Goal: Task Accomplishment & Management: Manage account settings

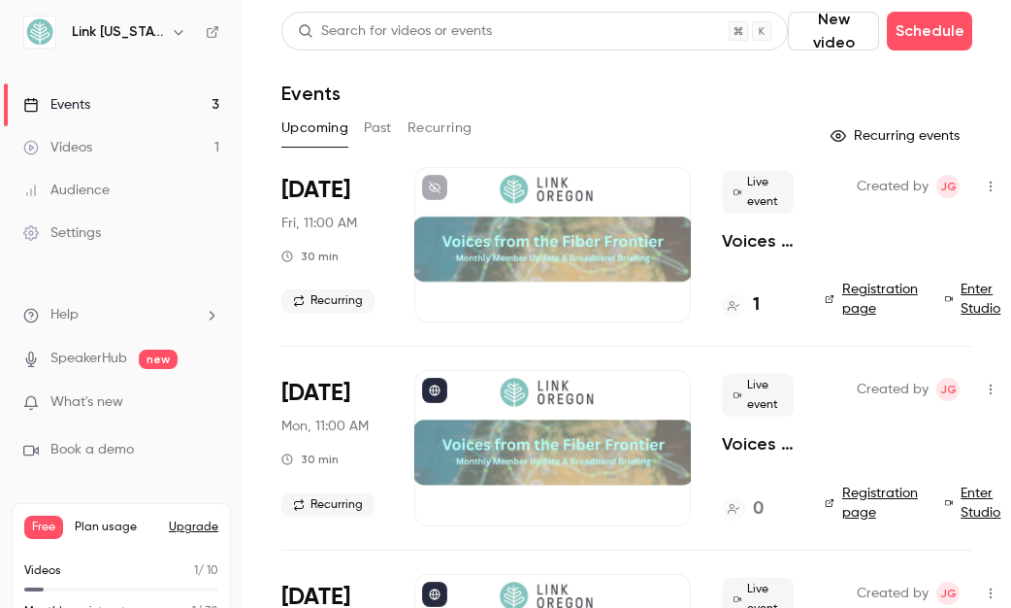
click at [173, 106] on link "Events 3" at bounding box center [121, 104] width 243 height 43
click at [439, 126] on button "Recurring" at bounding box center [440, 128] width 65 height 31
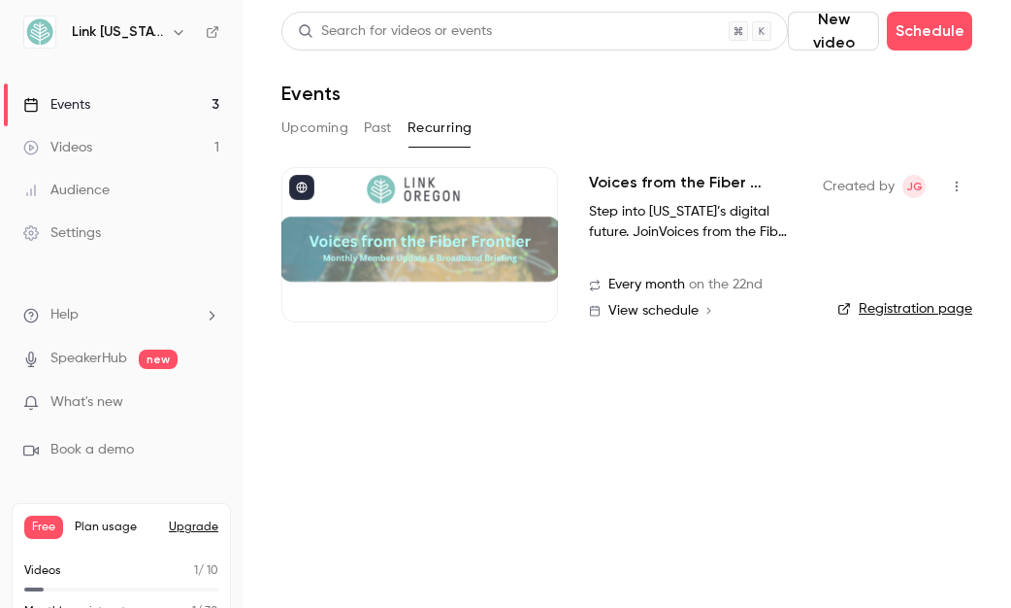
click at [949, 185] on icon "button" at bounding box center [957, 187] width 16 height 14
click at [646, 109] on div at bounding box center [505, 304] width 1011 height 608
click at [305, 188] on icon at bounding box center [302, 188] width 12 height 12
click at [949, 183] on icon "button" at bounding box center [957, 187] width 16 height 14
click at [944, 183] on div at bounding box center [505, 304] width 1011 height 608
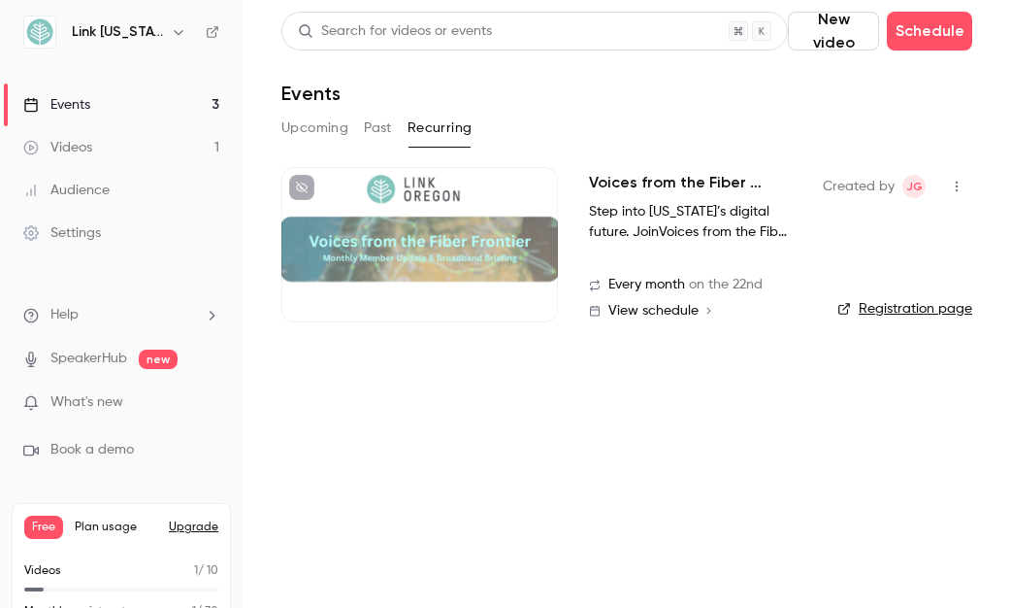
click at [470, 226] on div at bounding box center [419, 244] width 277 height 155
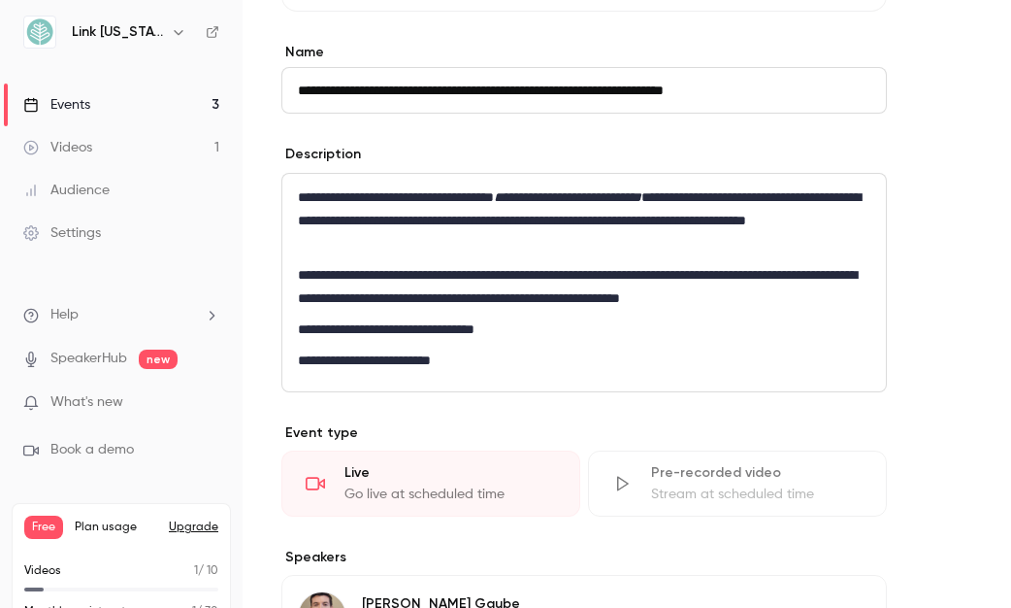
scroll to position [629, 0]
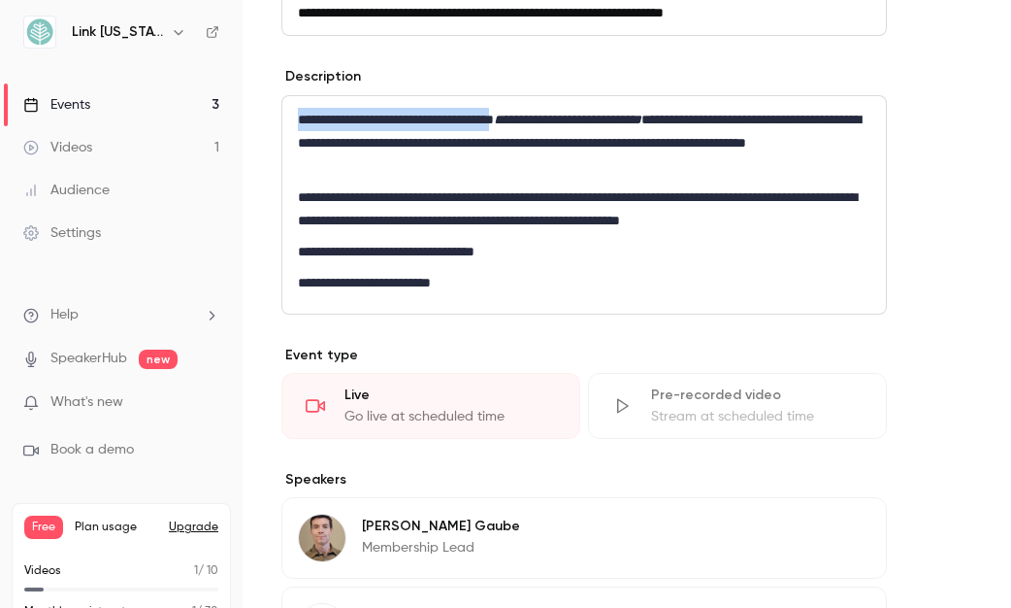
drag, startPoint x: 529, startPoint y: 118, endPoint x: 294, endPoint y: 117, distance: 234.9
click at [294, 117] on div "**********" at bounding box center [584, 204] width 604 height 217
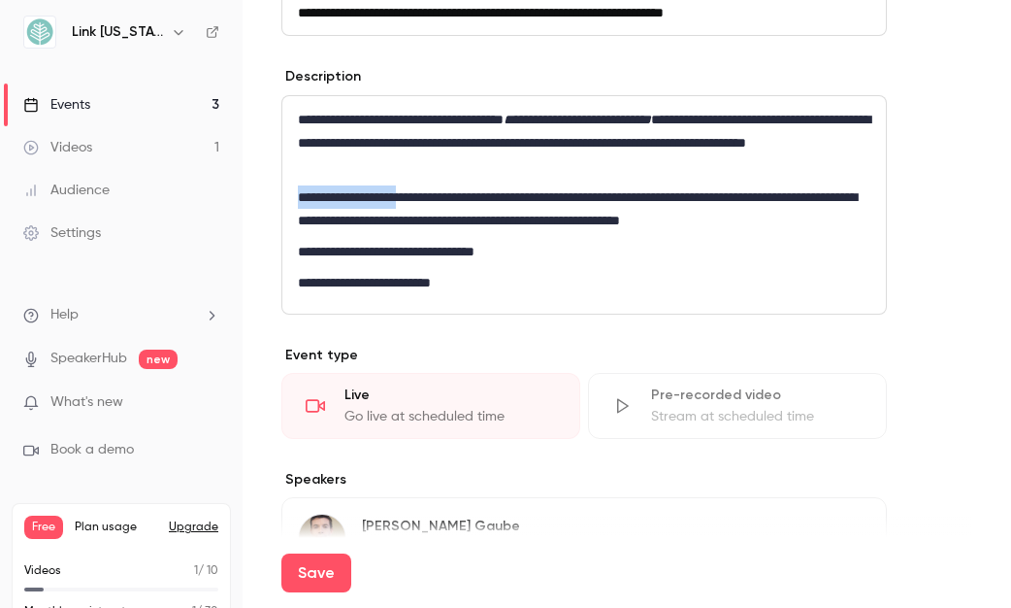
drag, startPoint x: 404, startPoint y: 195, endPoint x: 295, endPoint y: 190, distance: 108.8
click at [295, 190] on div "**********" at bounding box center [584, 204] width 604 height 217
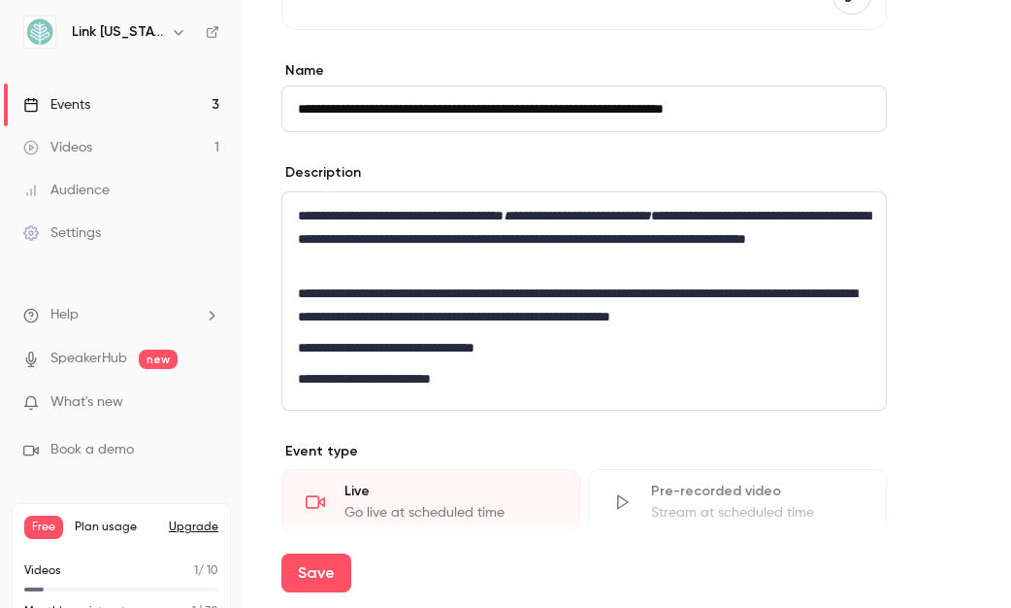
scroll to position [532, 0]
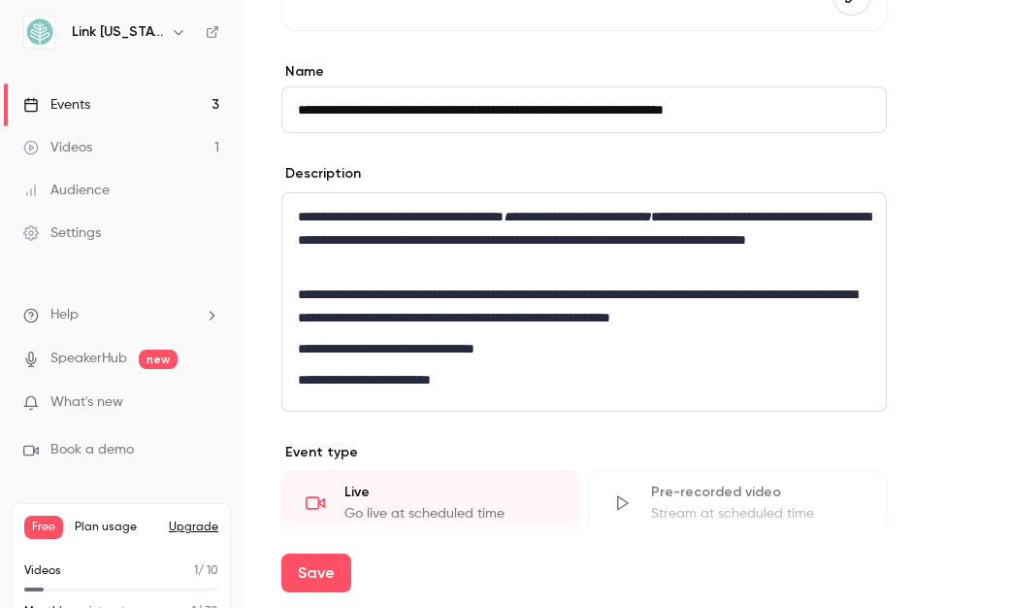
click at [299, 346] on p "**********" at bounding box center [584, 348] width 573 height 23
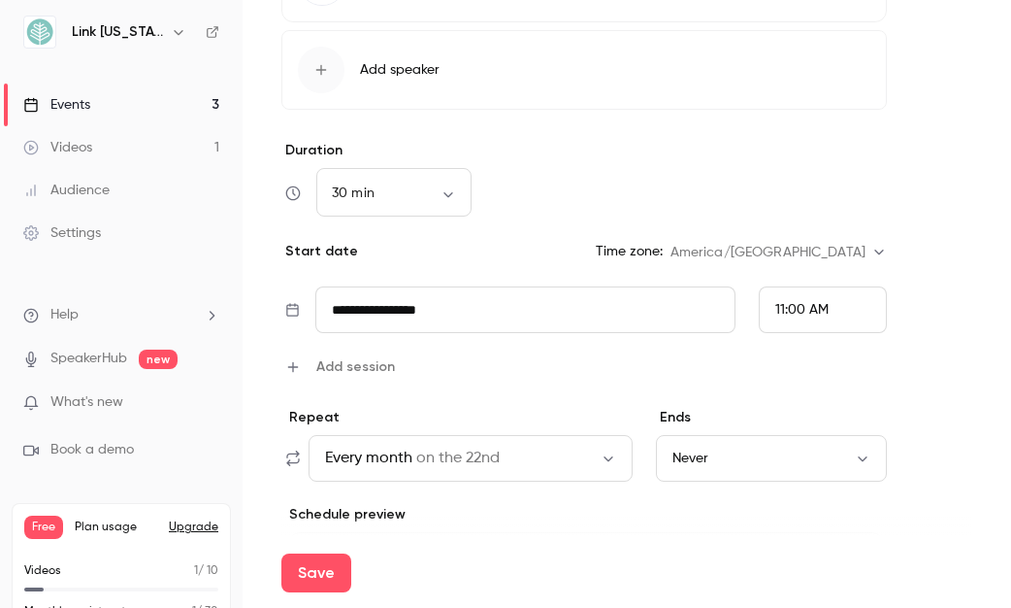
scroll to position [1308, 0]
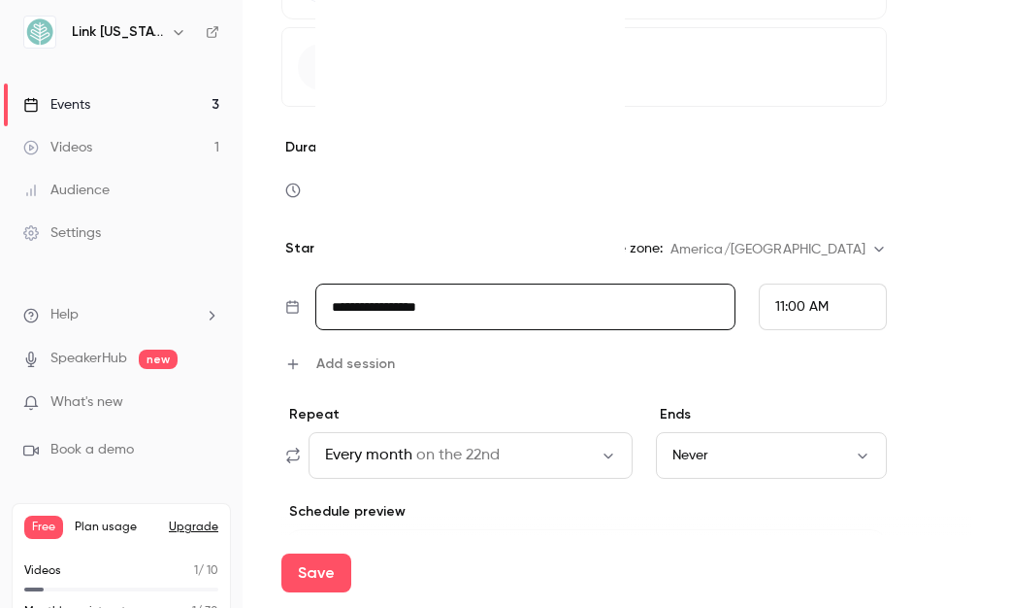
click at [400, 308] on input "**********" at bounding box center [525, 306] width 420 height 47
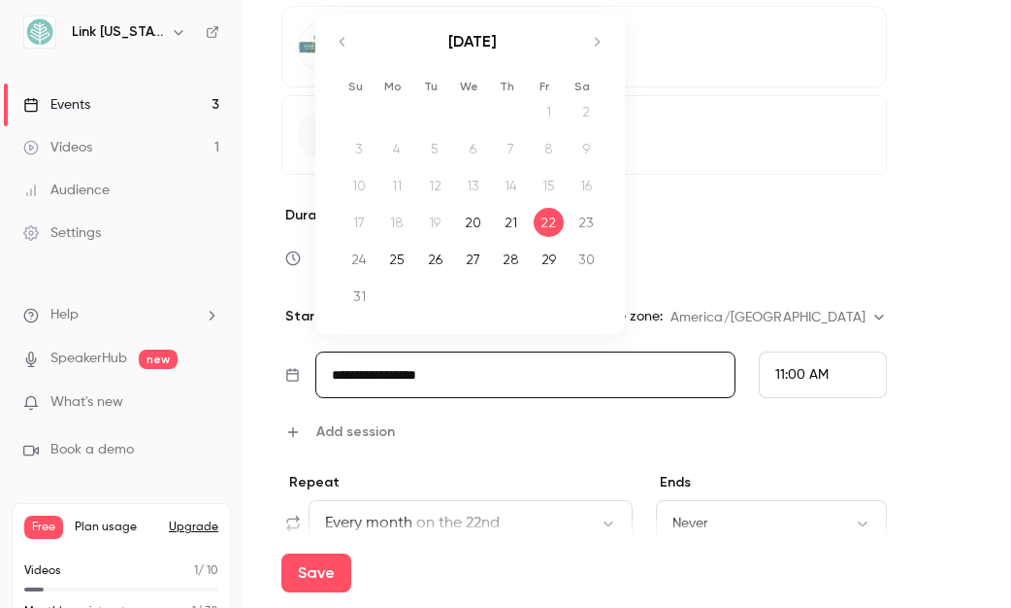
scroll to position [1211, 0]
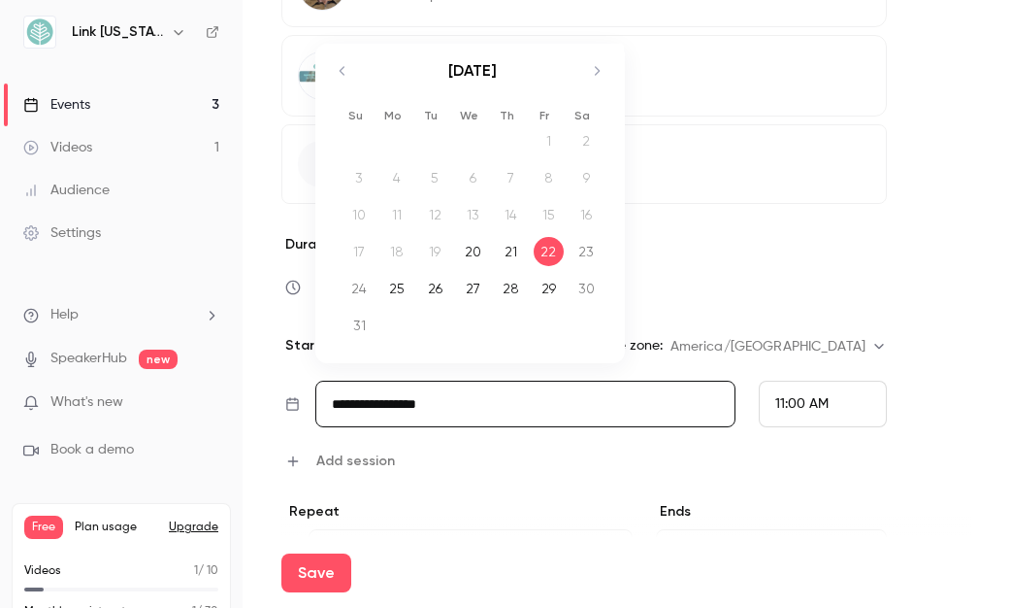
click at [607, 70] on icon "Move forward to switch to the next month." at bounding box center [596, 70] width 23 height 23
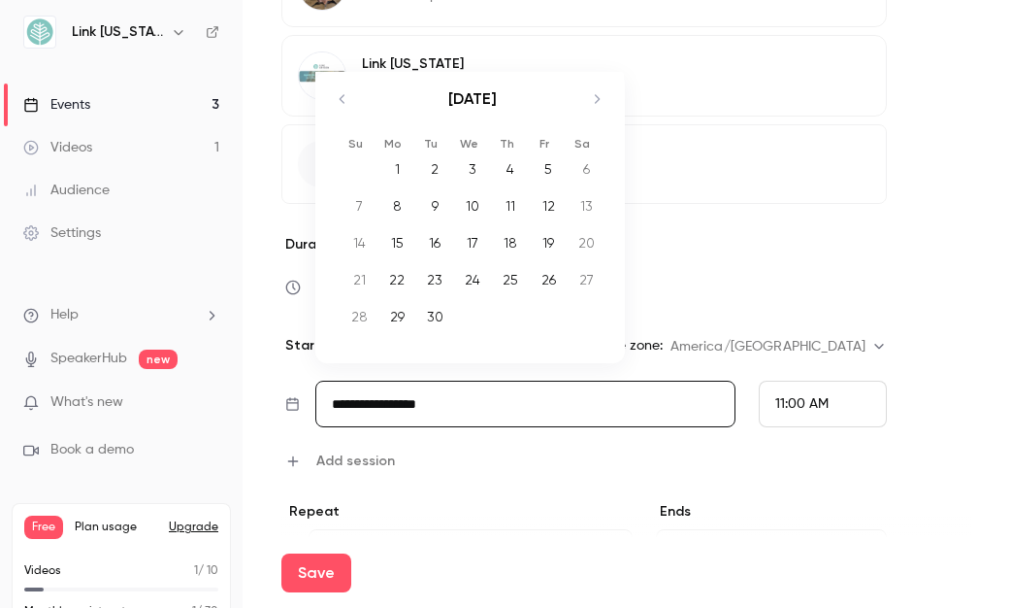
click at [557, 242] on div "19" at bounding box center [549, 242] width 30 height 29
type input "**********"
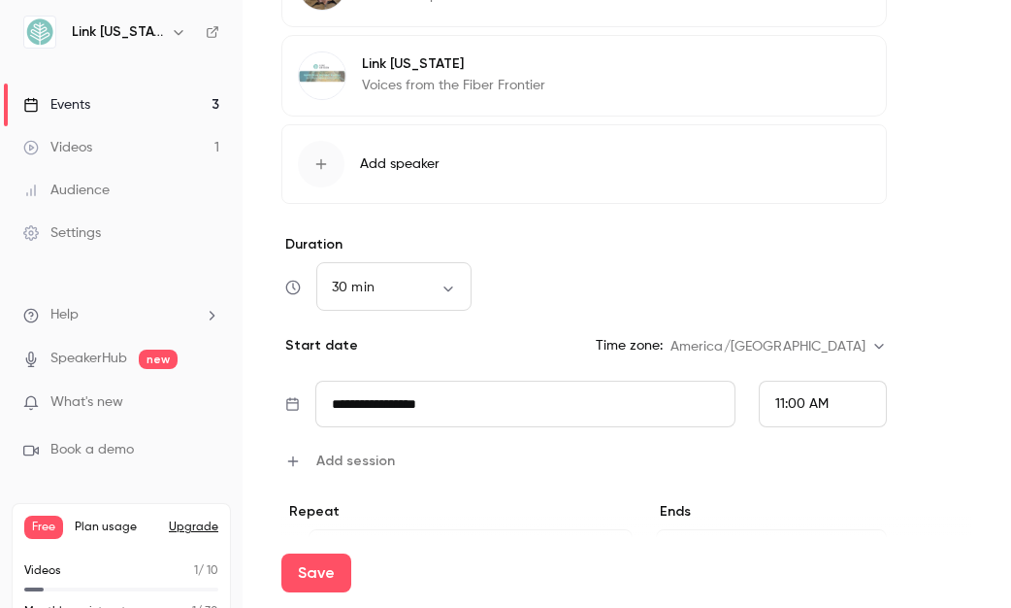
click at [791, 405] on span "11:00 AM" at bounding box center [802, 404] width 53 height 14
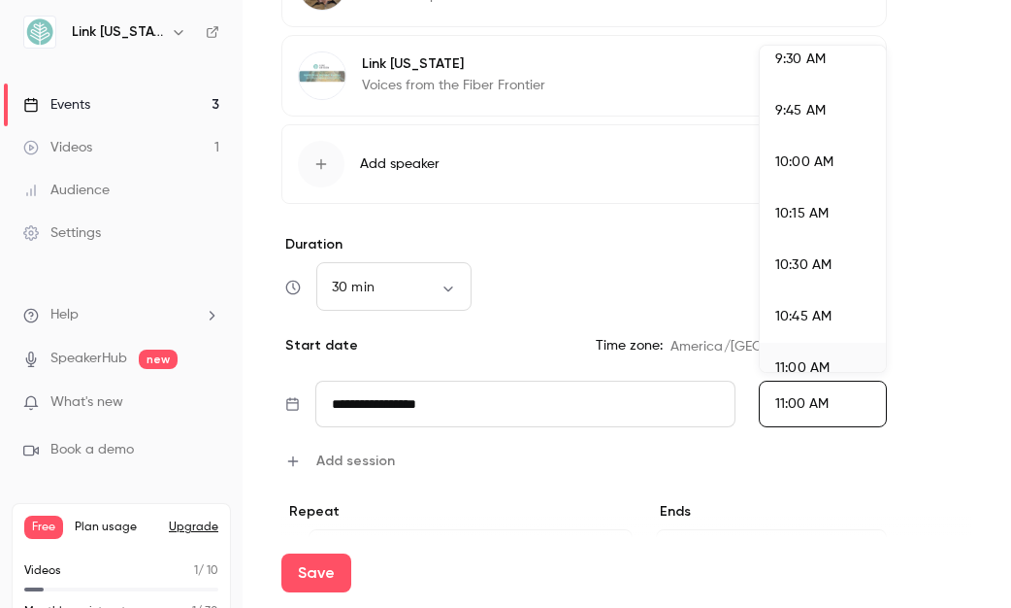
scroll to position [1932, 0]
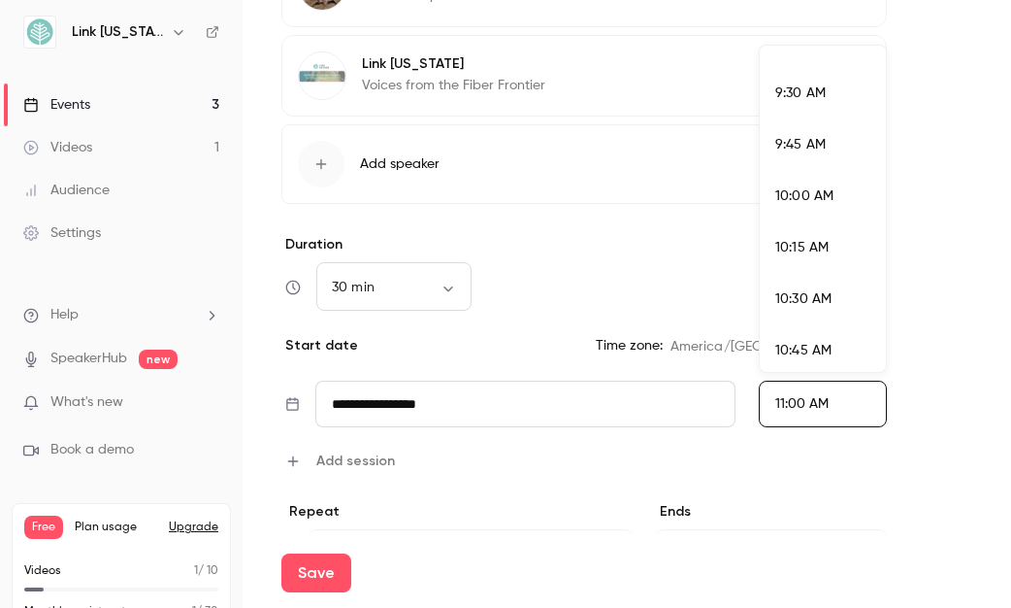
click at [803, 300] on span "10:30 AM" at bounding box center [804, 299] width 56 height 14
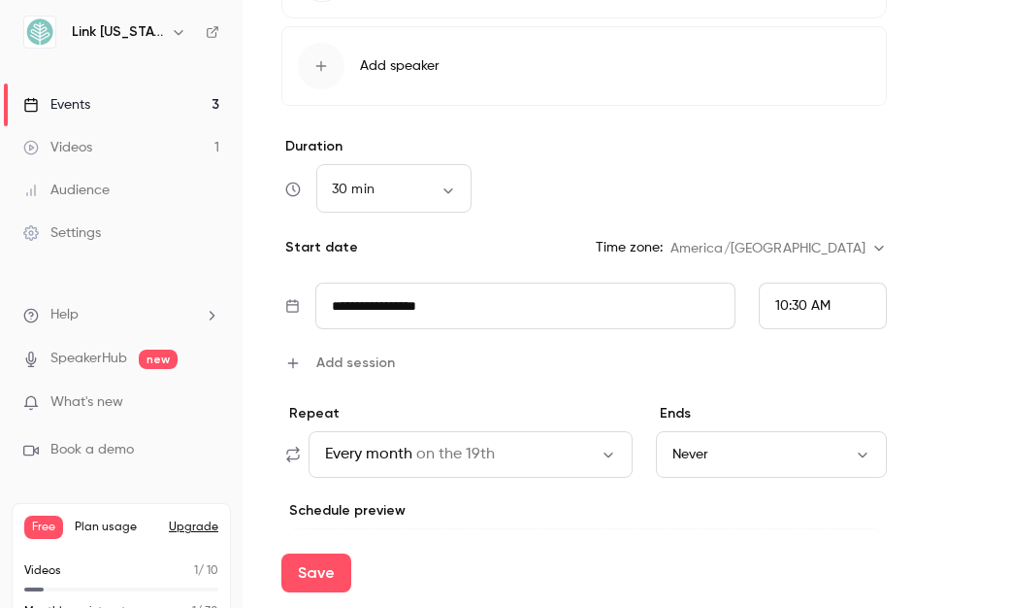
scroll to position [1502, 0]
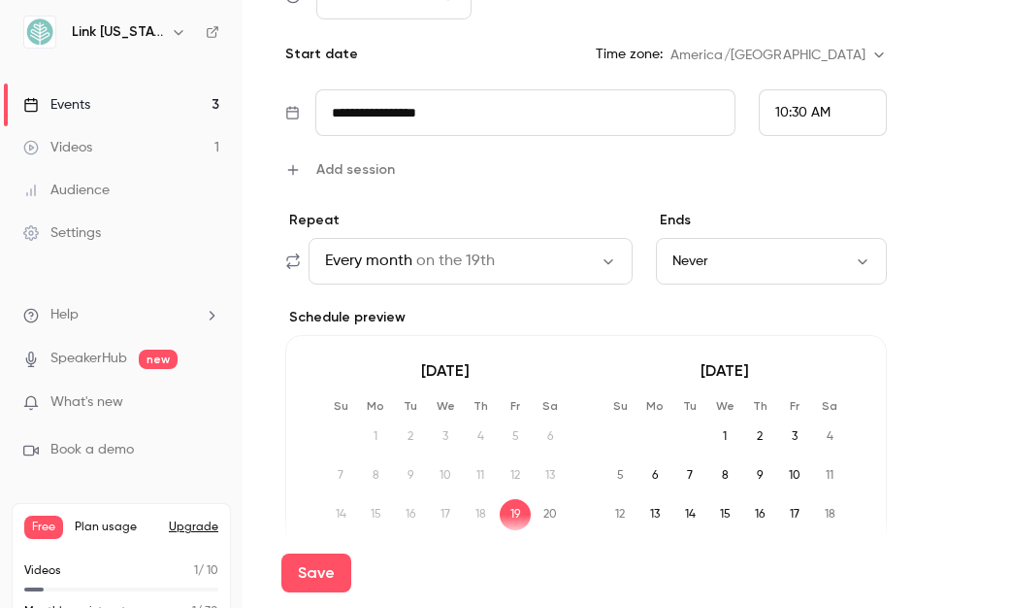
click at [608, 264] on icon "button" at bounding box center [608, 261] width 9 height 5
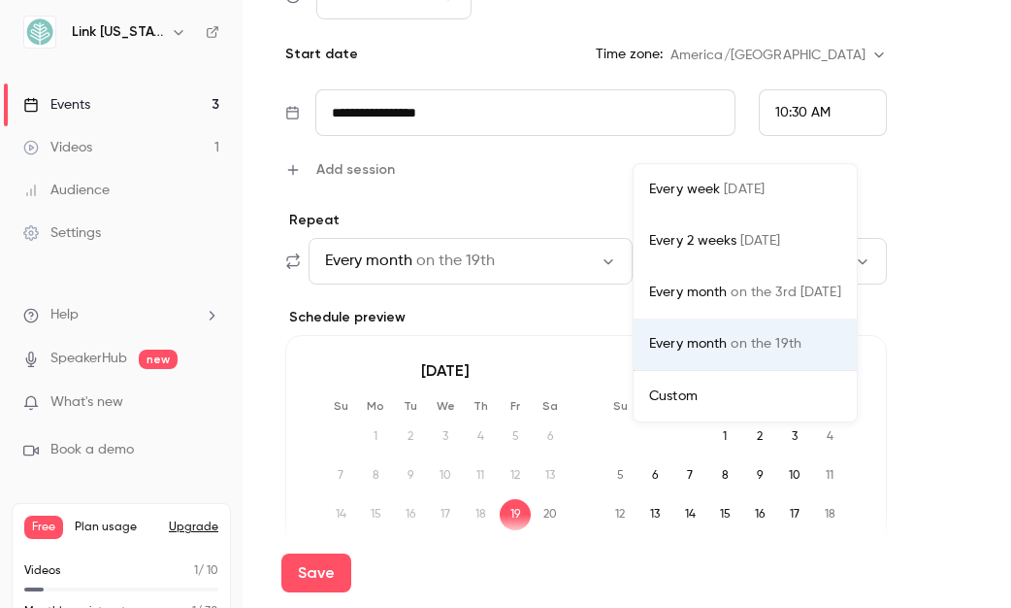
click at [662, 289] on div "Every month on the 3rd [DATE]" at bounding box center [745, 292] width 192 height 20
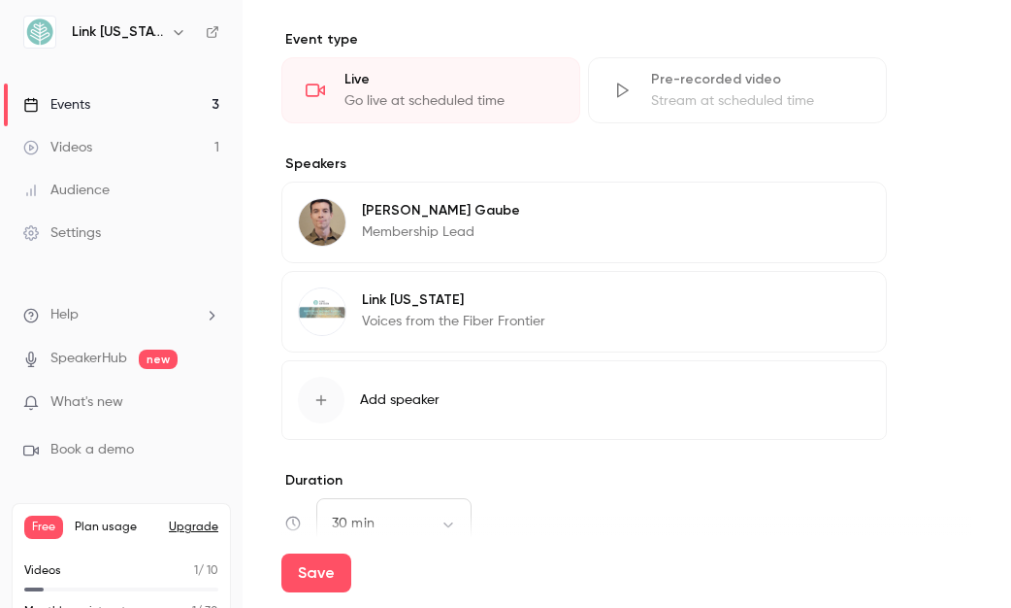
scroll to position [1399, 0]
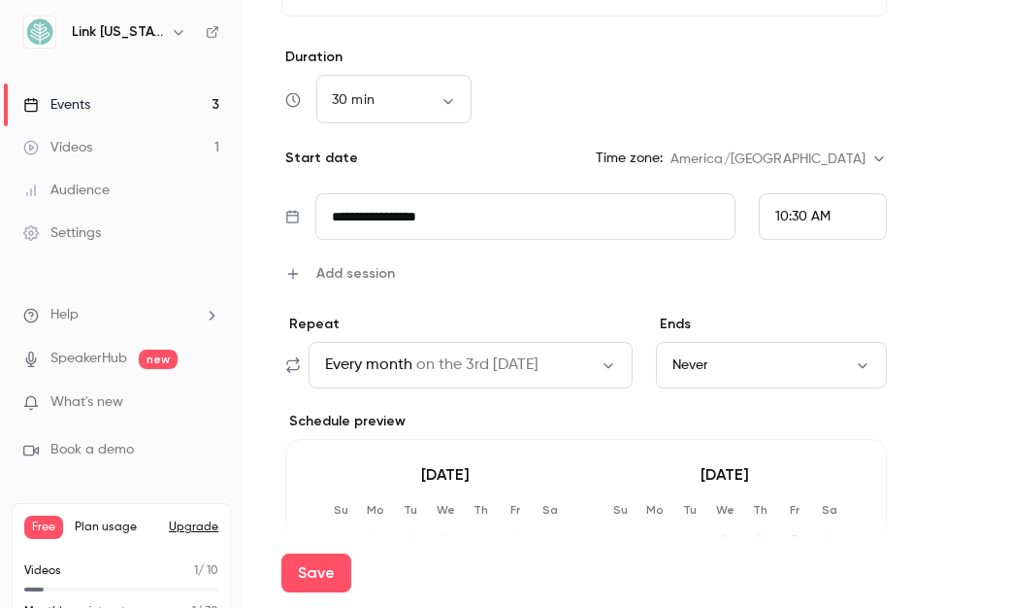
click at [783, 221] on span "10:30 AM" at bounding box center [803, 217] width 55 height 14
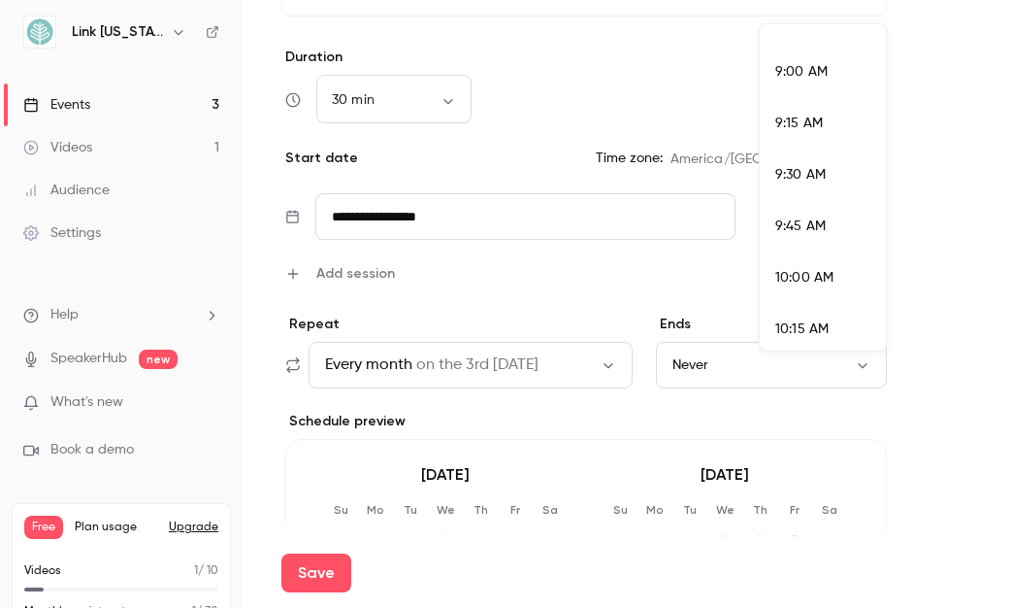
click at [812, 281] on span "10:00 AM" at bounding box center [805, 278] width 58 height 14
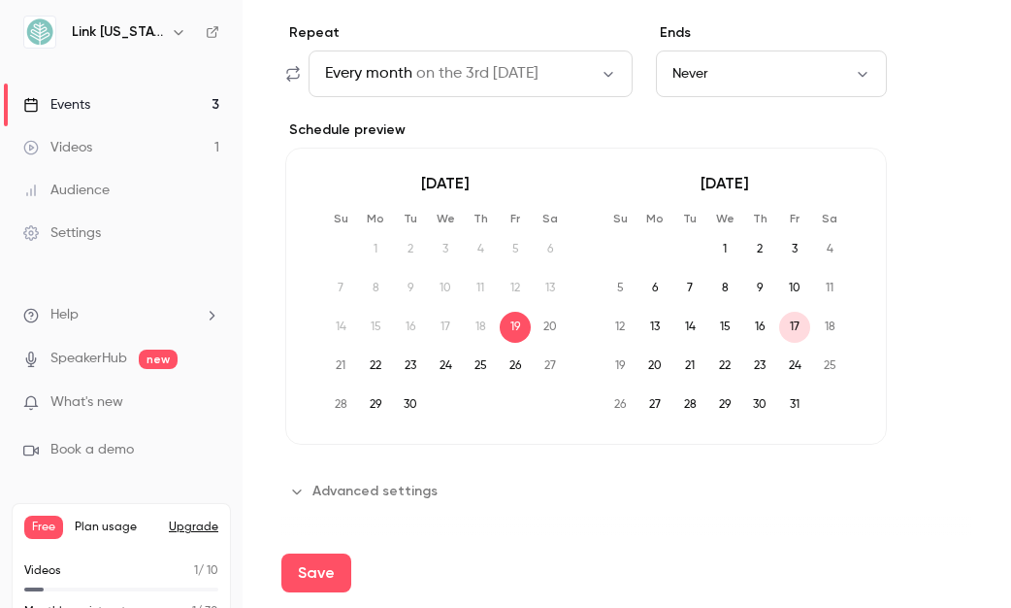
scroll to position [60, 0]
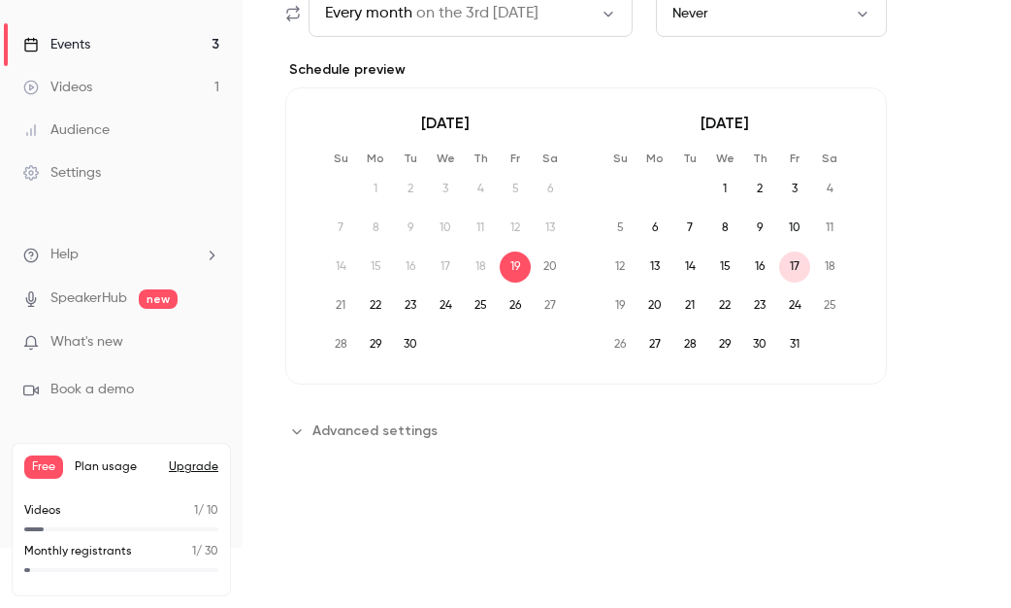
click at [310, 527] on button "Save" at bounding box center [316, 512] width 70 height 39
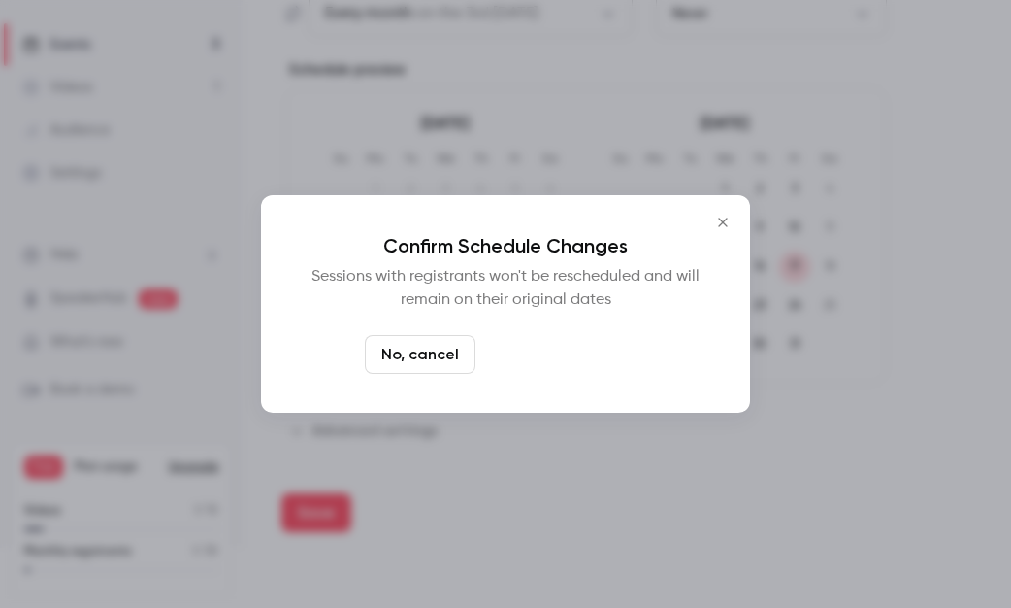
click at [517, 352] on button "Yes, reschedule it" at bounding box center [565, 354] width 164 height 39
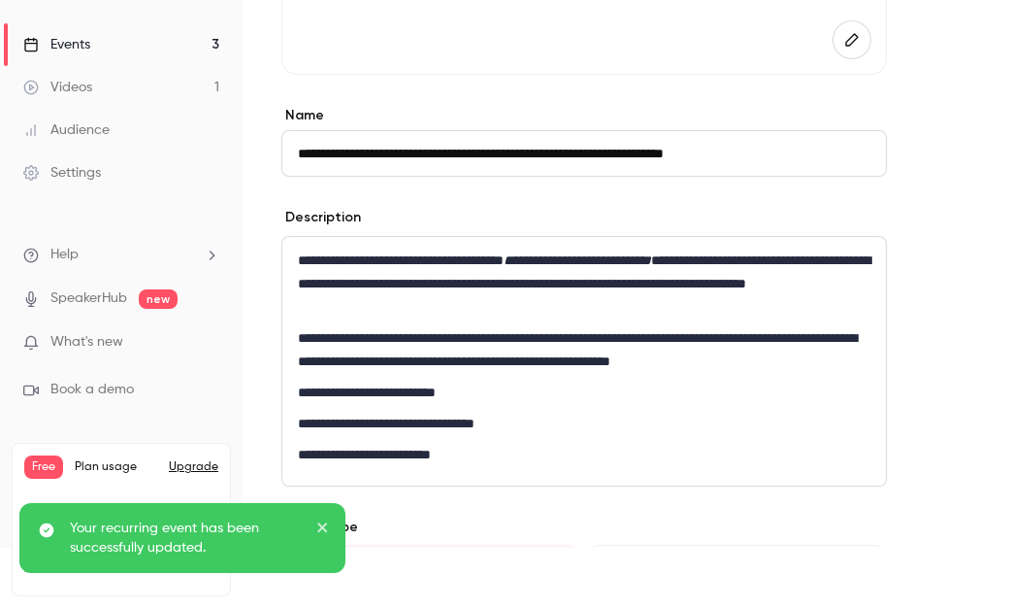
scroll to position [0, 0]
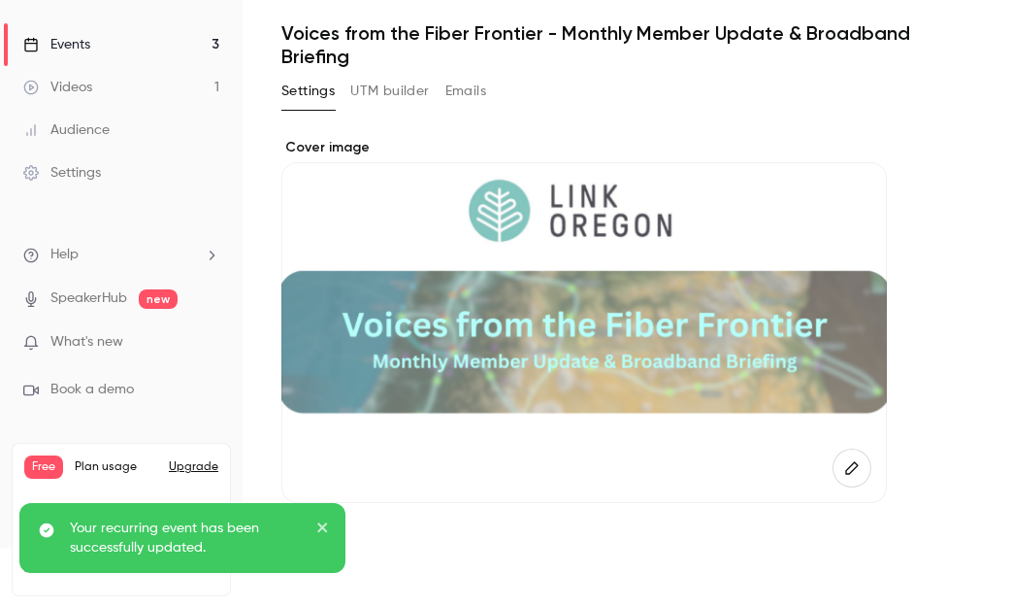
click at [102, 38] on link "Events 3" at bounding box center [121, 44] width 243 height 43
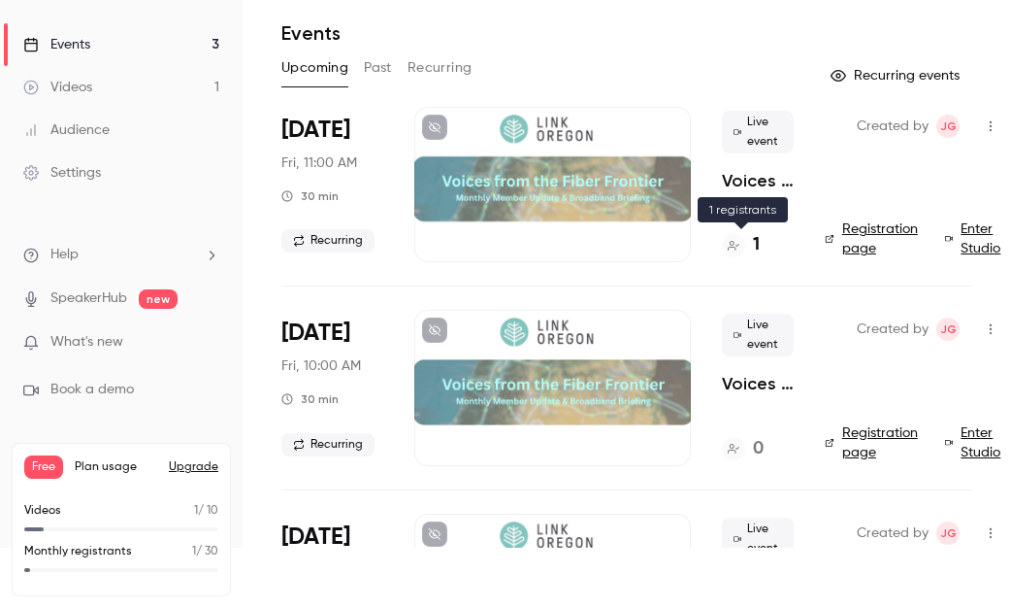
click at [745, 243] on div "1" at bounding box center [741, 245] width 38 height 26
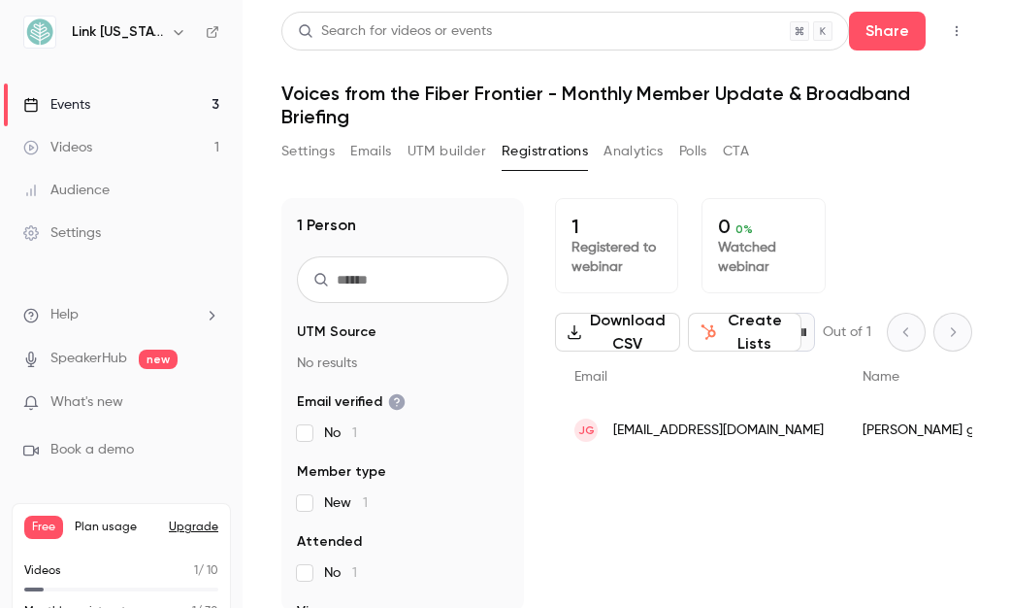
click at [149, 104] on link "Events 3" at bounding box center [121, 104] width 243 height 43
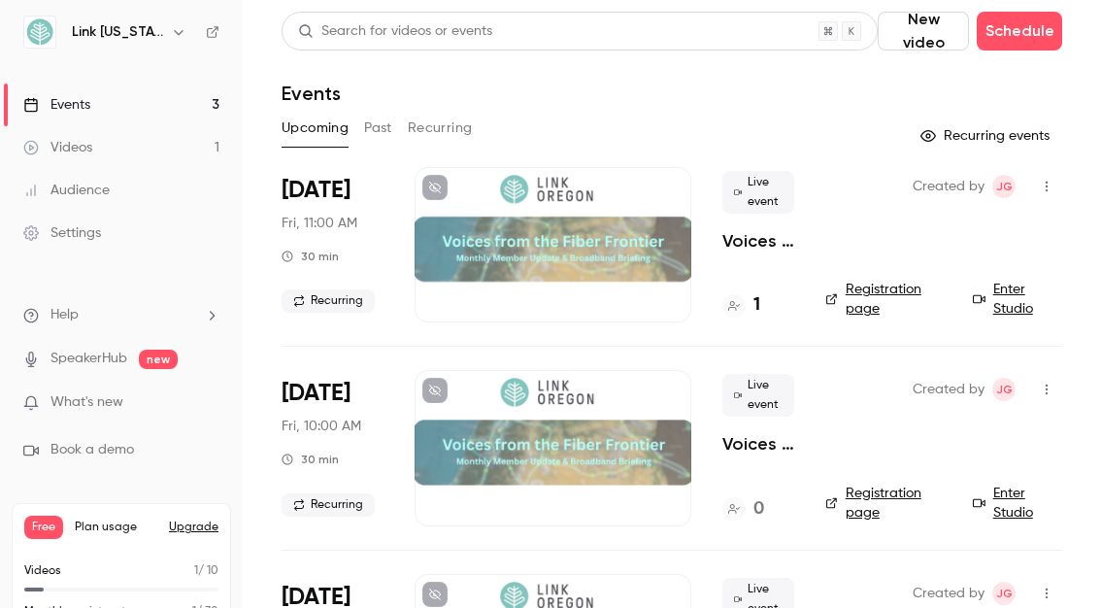
click at [1010, 184] on icon "button" at bounding box center [1047, 187] width 16 height 14
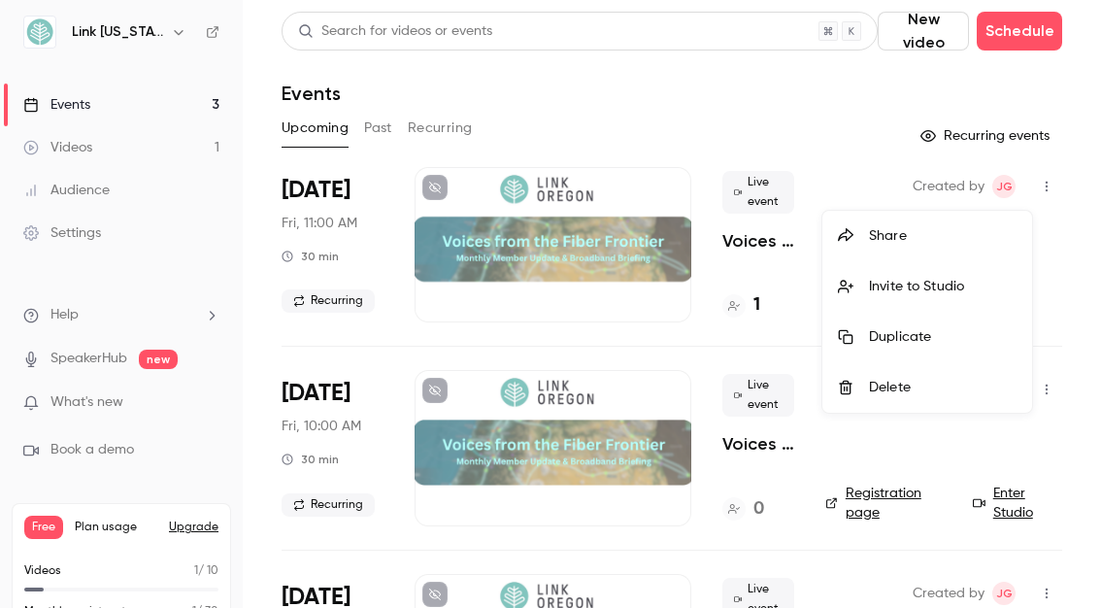
click at [898, 384] on div "Delete" at bounding box center [943, 387] width 148 height 19
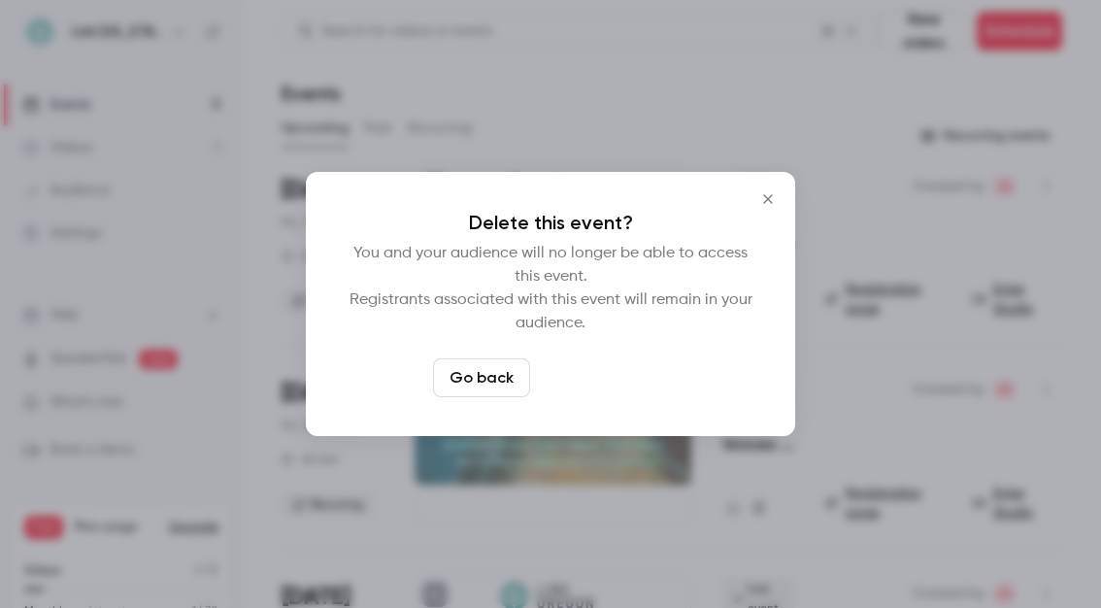
click at [580, 385] on button "Delete event" at bounding box center [603, 377] width 130 height 39
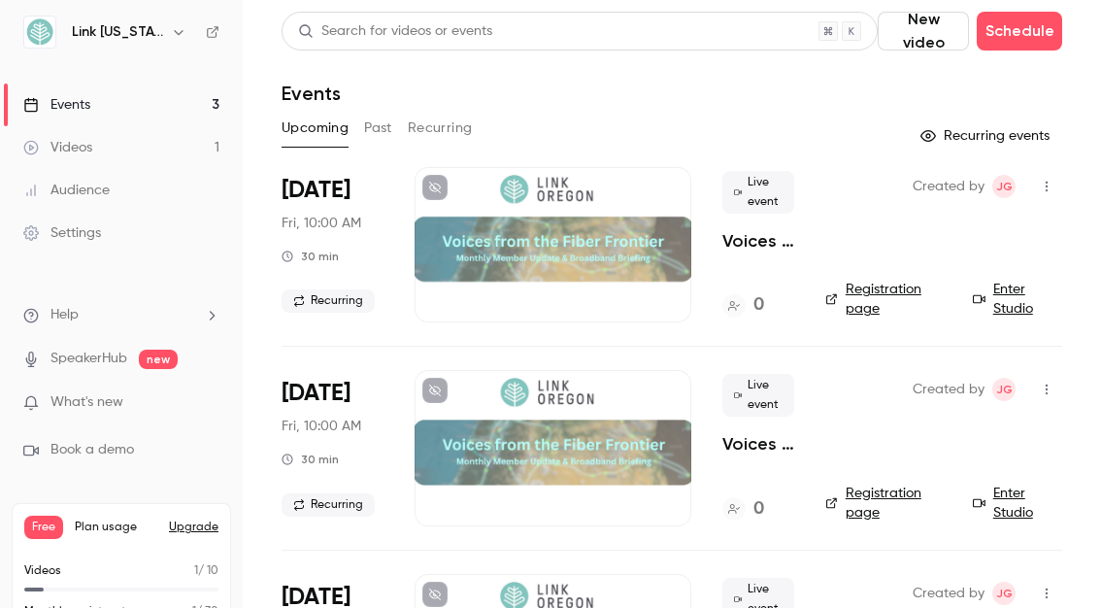
click at [441, 127] on button "Recurring" at bounding box center [440, 128] width 65 height 31
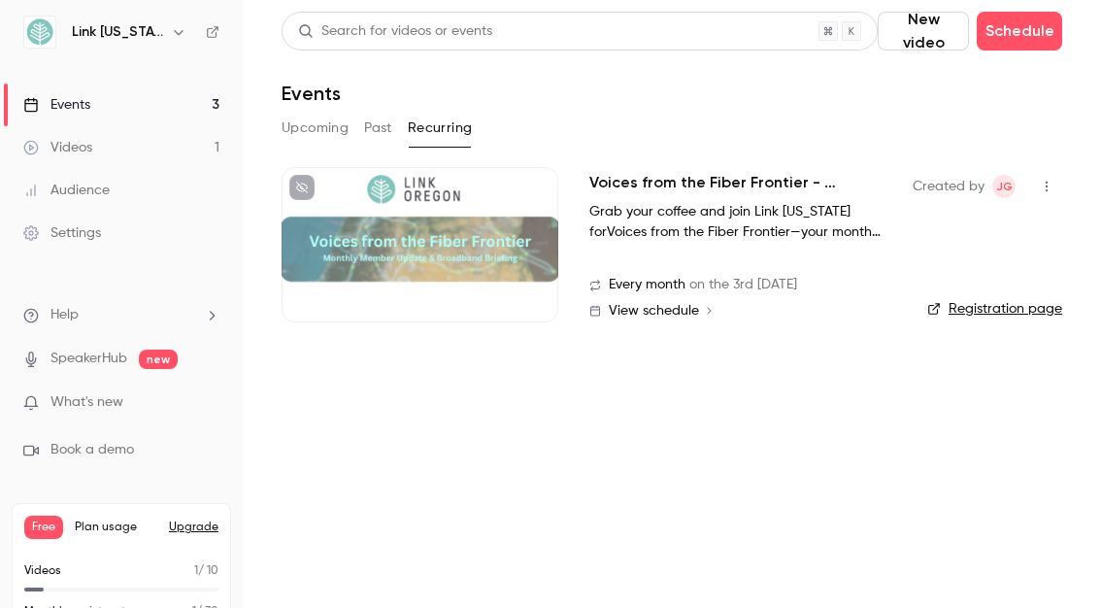
click at [391, 247] on div at bounding box center [419, 244] width 277 height 155
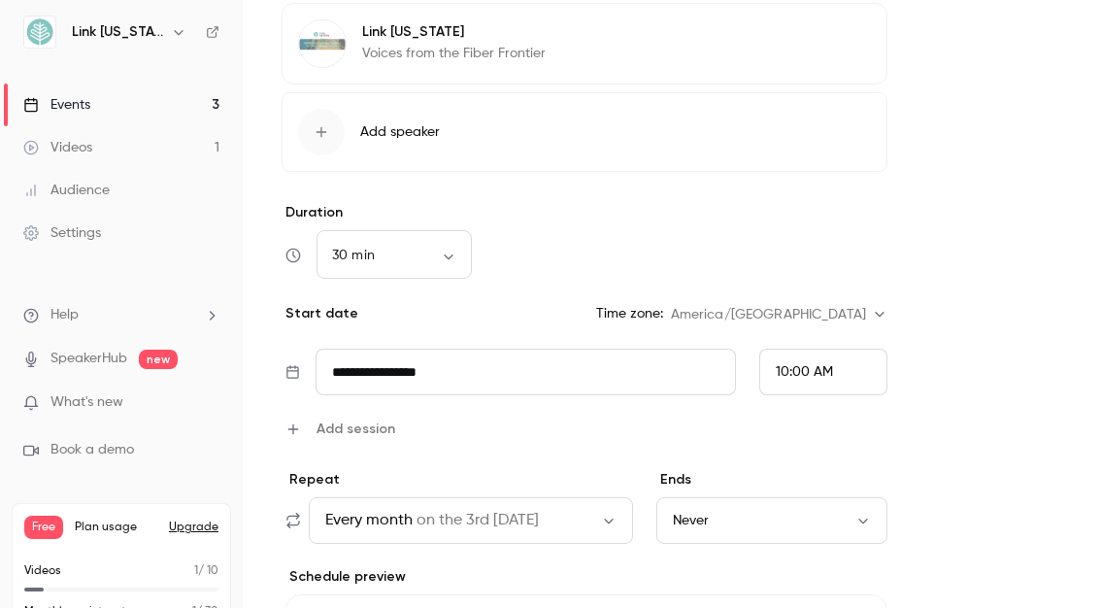
scroll to position [1181, 0]
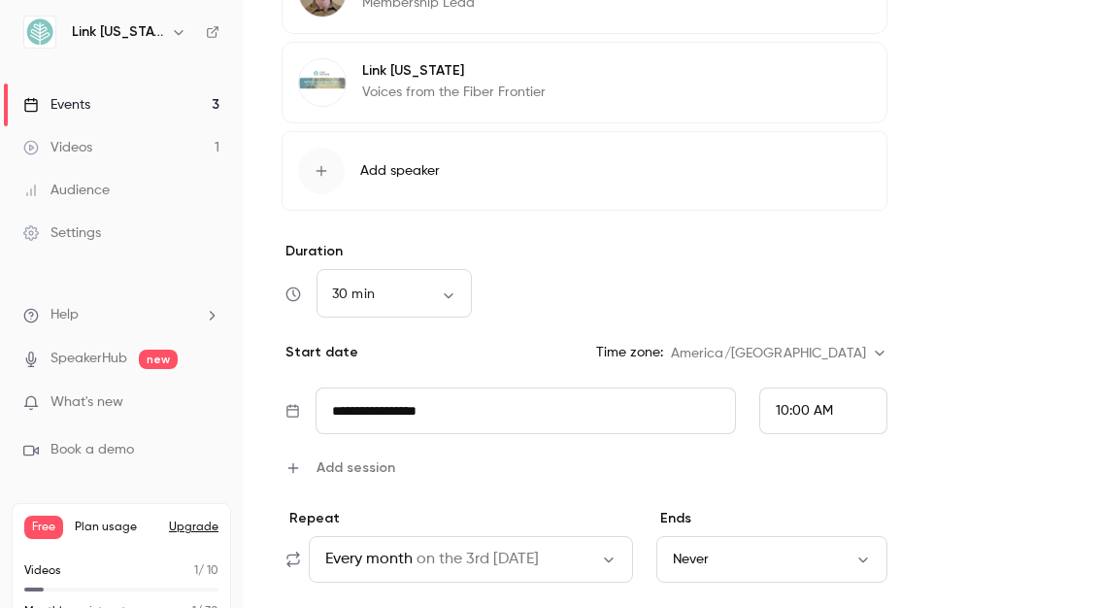
click at [787, 409] on span "10:00 AM" at bounding box center [804, 411] width 57 height 14
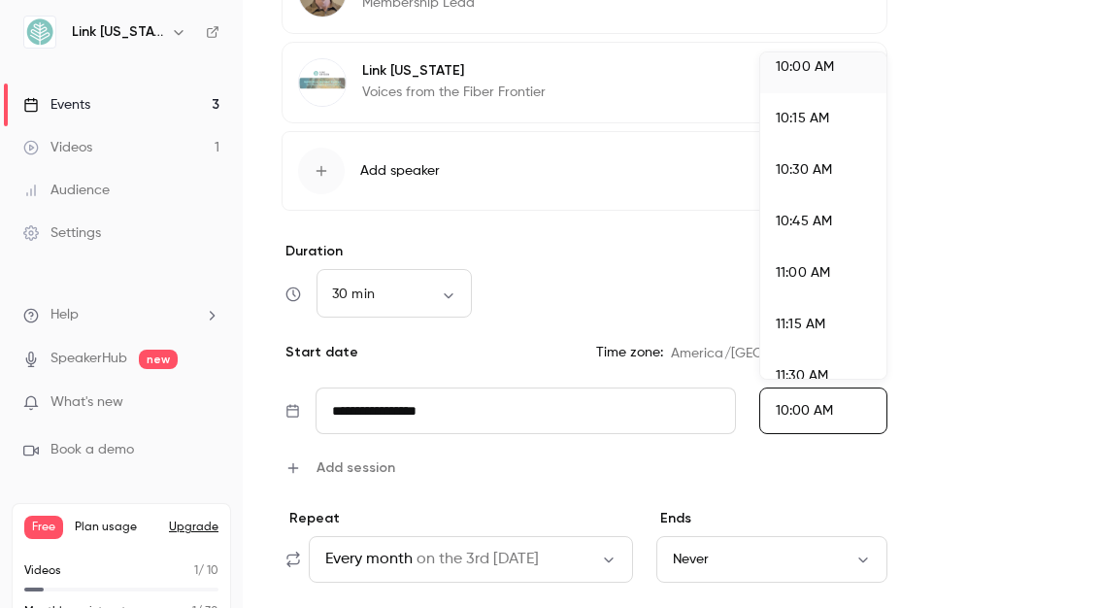
scroll to position [2115, 0]
click at [788, 231] on span "11:00 AM" at bounding box center [803, 226] width 54 height 14
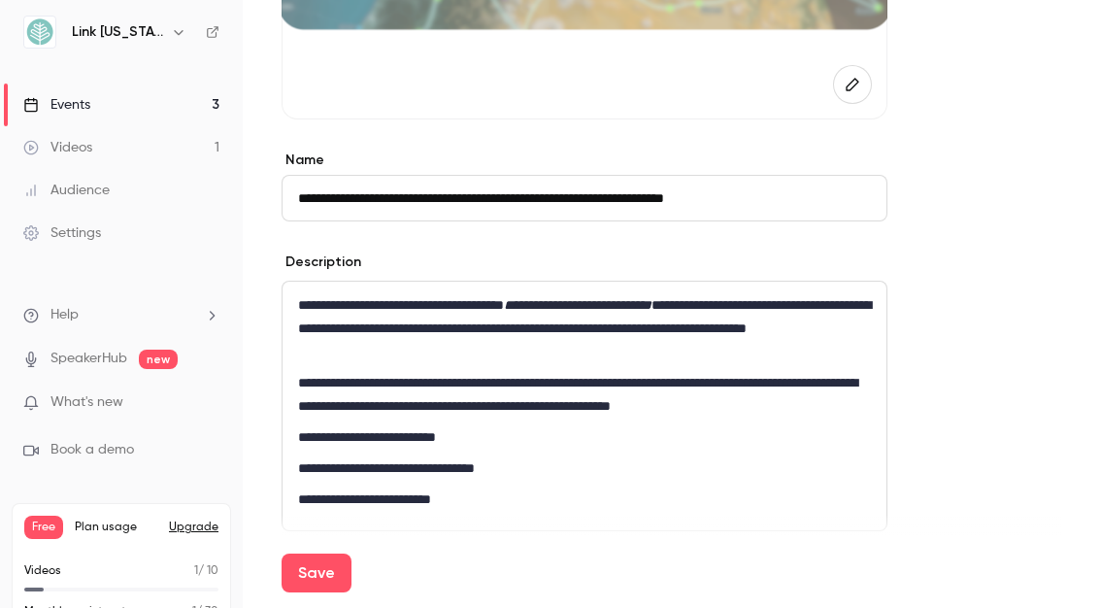
scroll to position [405, 0]
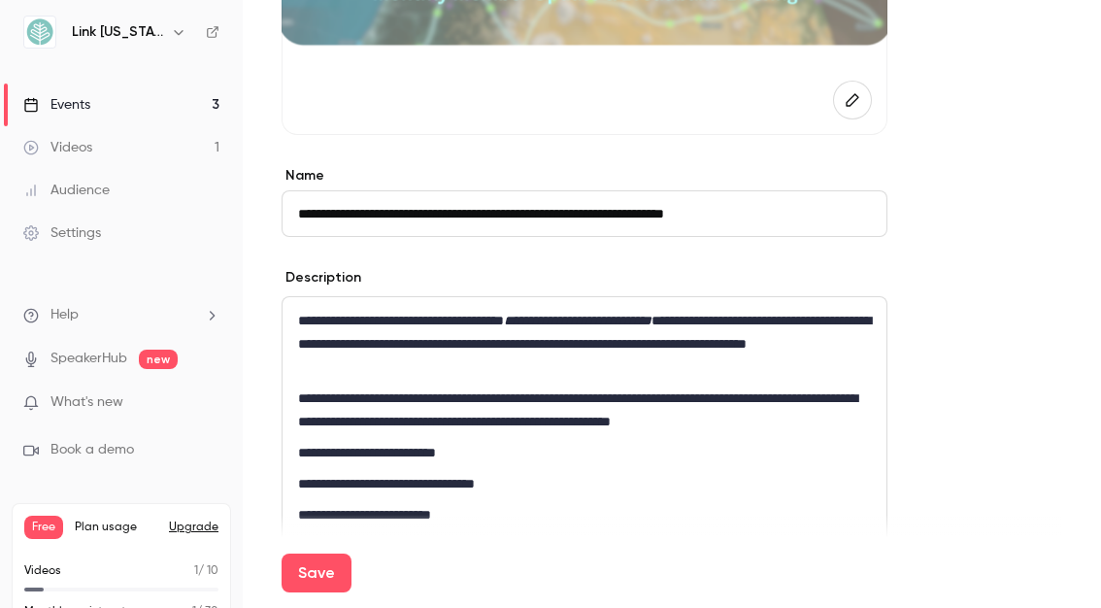
click at [366, 318] on p "**********" at bounding box center [584, 344] width 573 height 70
click at [299, 406] on p "**********" at bounding box center [584, 409] width 573 height 47
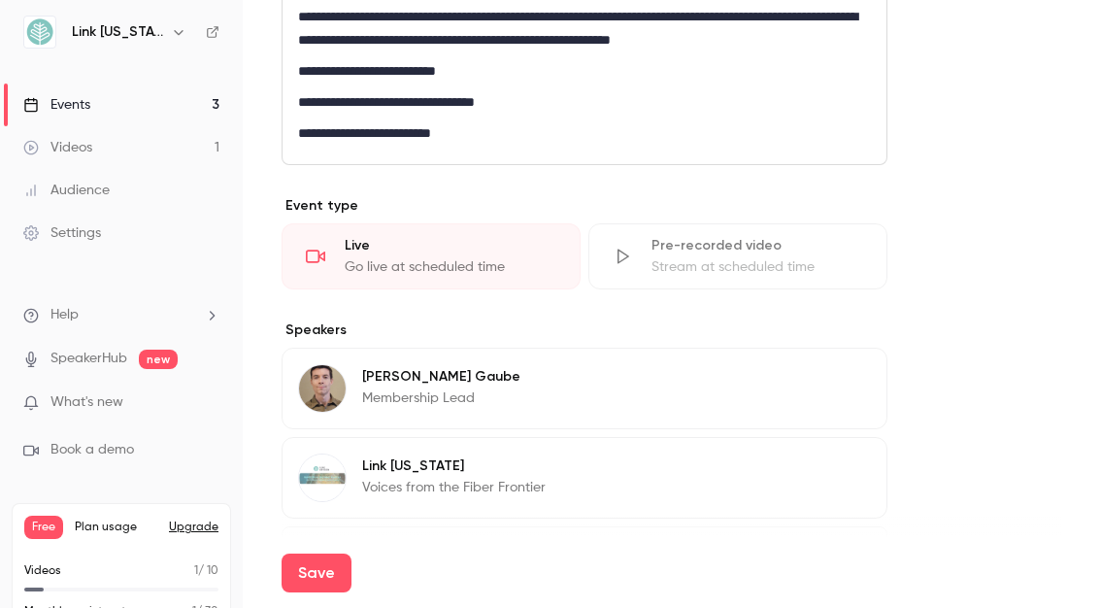
scroll to position [793, 0]
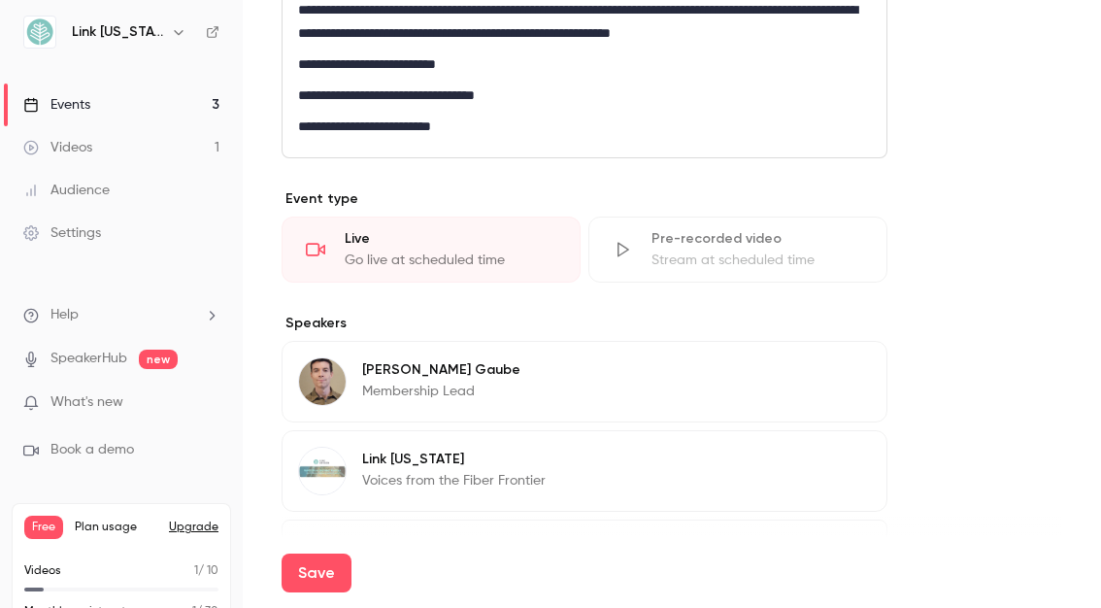
click at [297, 89] on div "**********" at bounding box center [584, 33] width 604 height 248
click at [479, 125] on p "**********" at bounding box center [584, 126] width 573 height 23
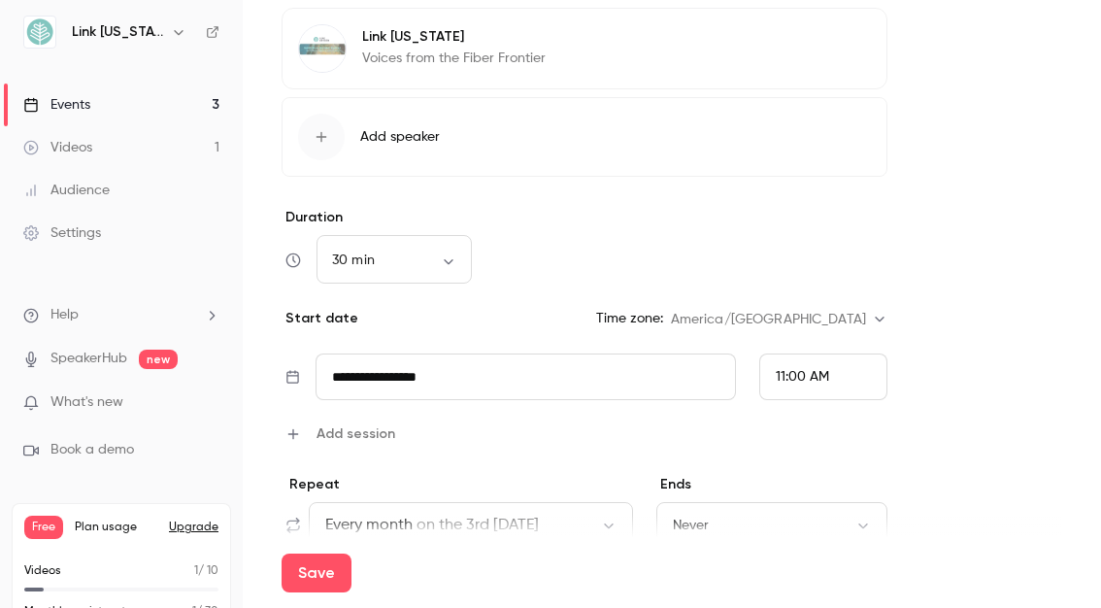
scroll to position [1278, 0]
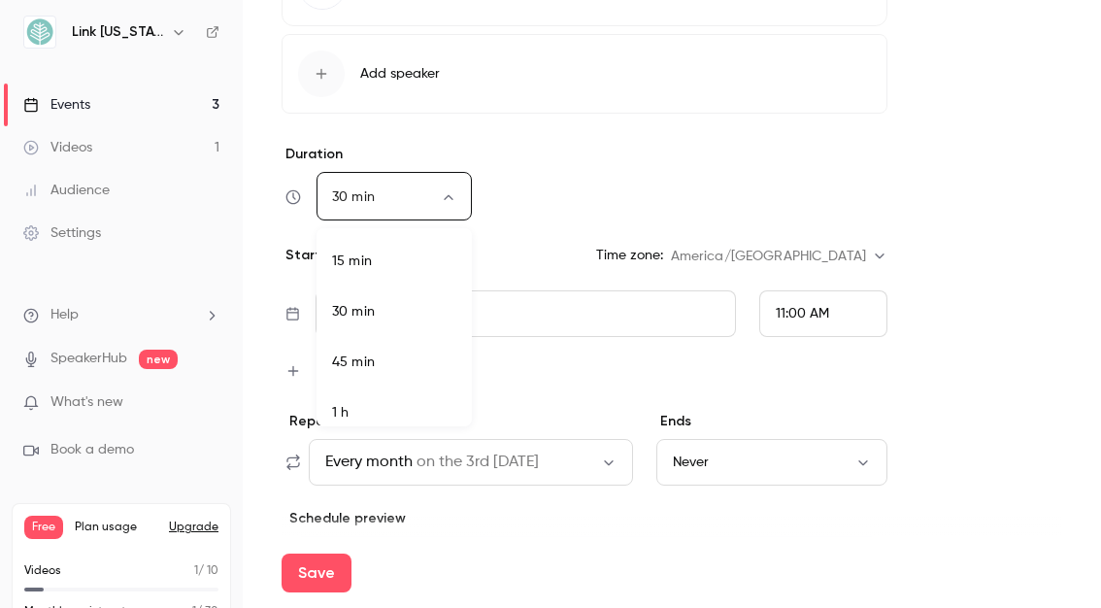
click at [445, 196] on body "**********" at bounding box center [550, 326] width 1101 height 653
click at [330, 195] on div at bounding box center [550, 304] width 1101 height 608
click at [341, 202] on body "**********" at bounding box center [550, 326] width 1101 height 653
click at [530, 248] on div at bounding box center [550, 304] width 1101 height 608
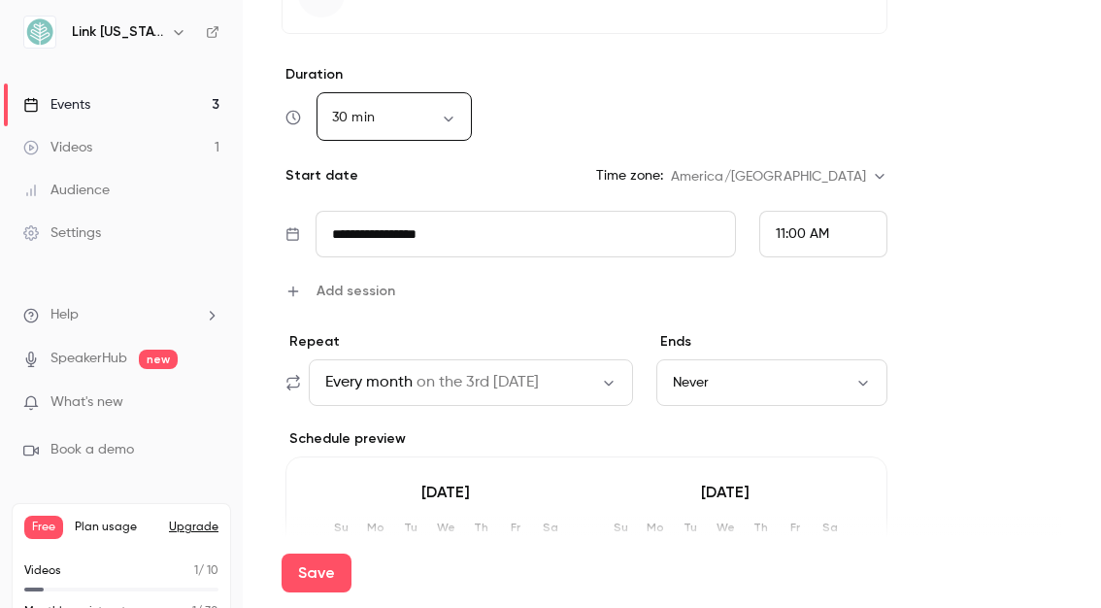
scroll to position [1667, 0]
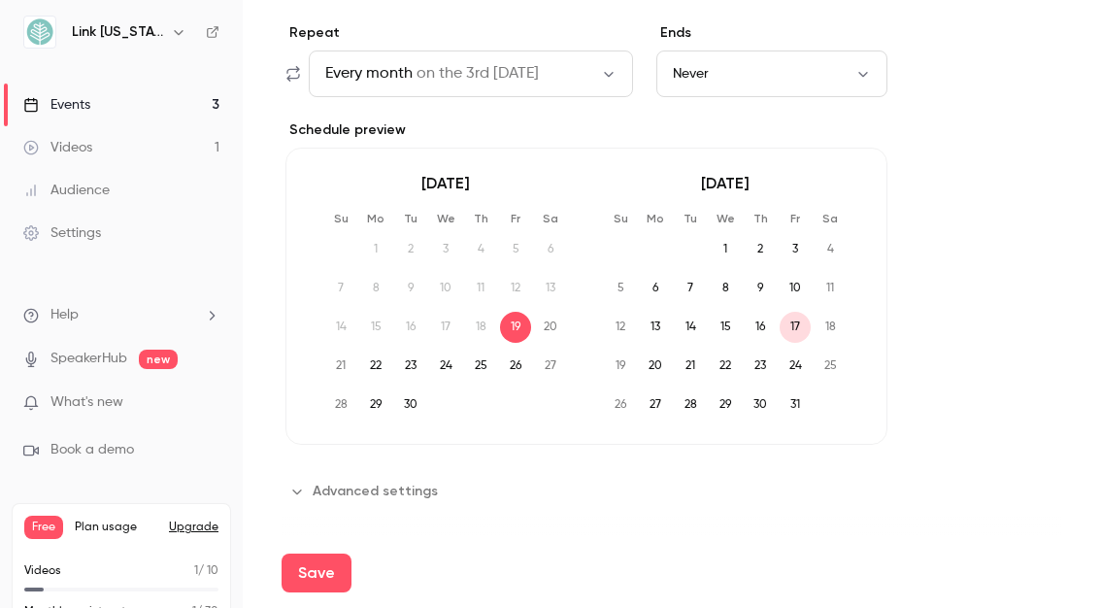
click at [311, 573] on button "Save" at bounding box center [316, 572] width 70 height 39
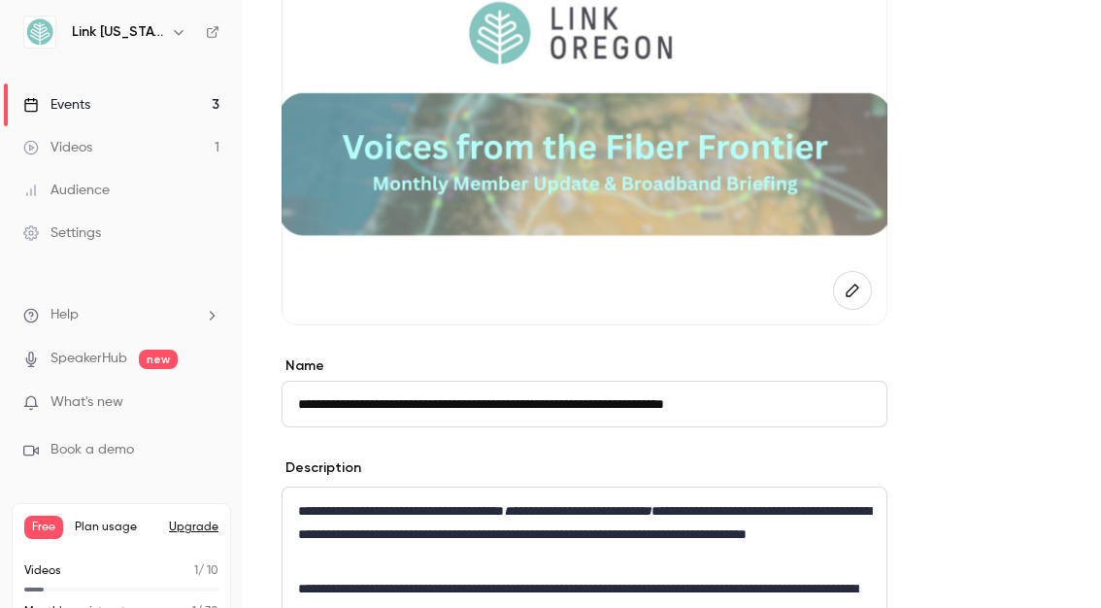
scroll to position [0, 0]
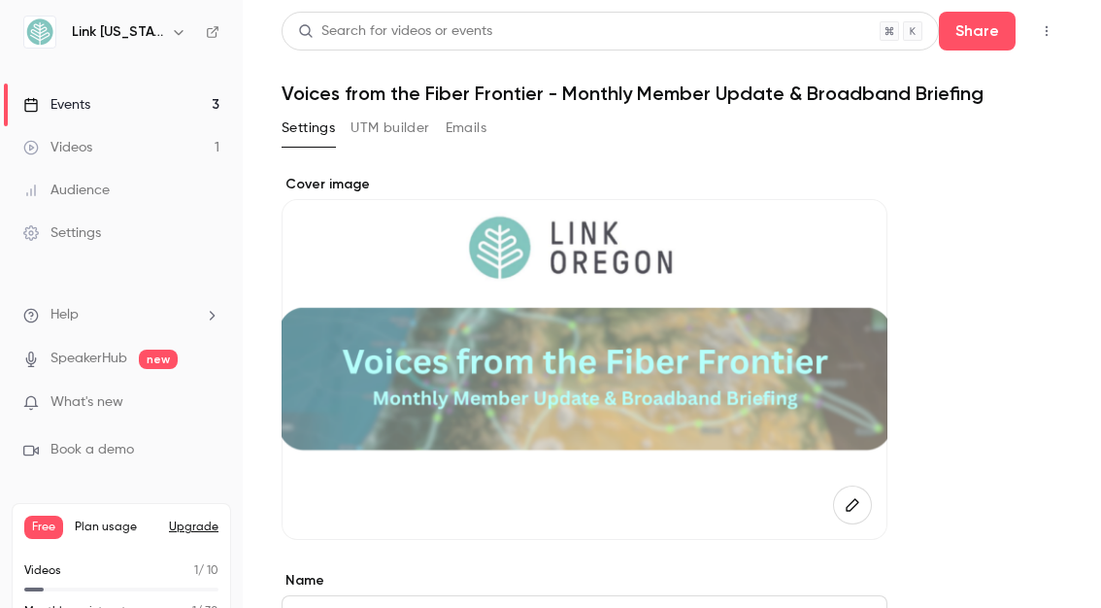
click at [126, 105] on link "Events 3" at bounding box center [121, 104] width 243 height 43
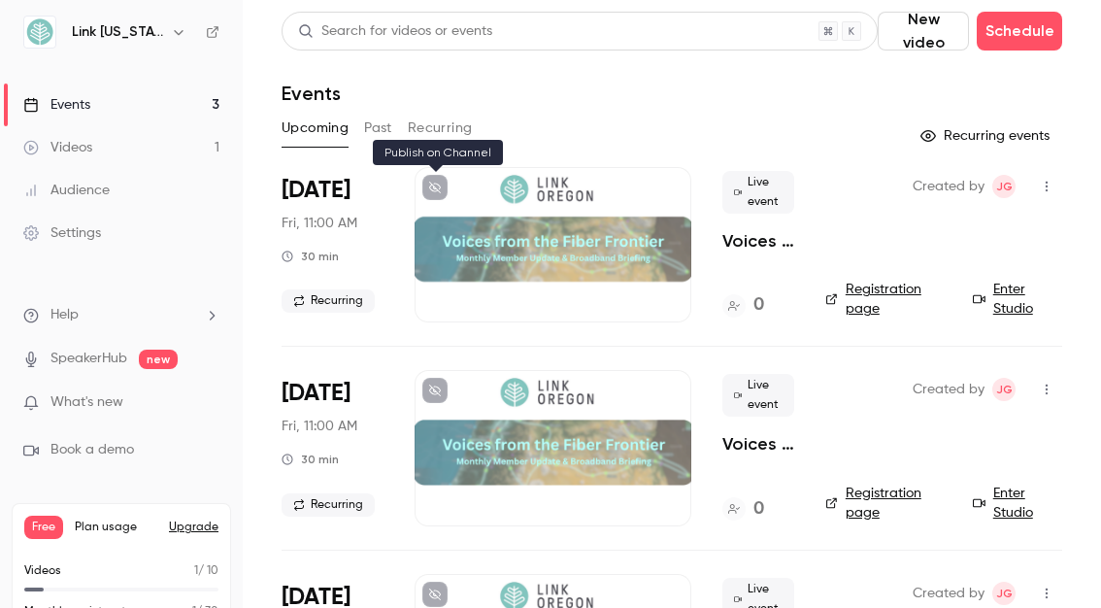
click at [438, 188] on icon at bounding box center [435, 188] width 12 height 12
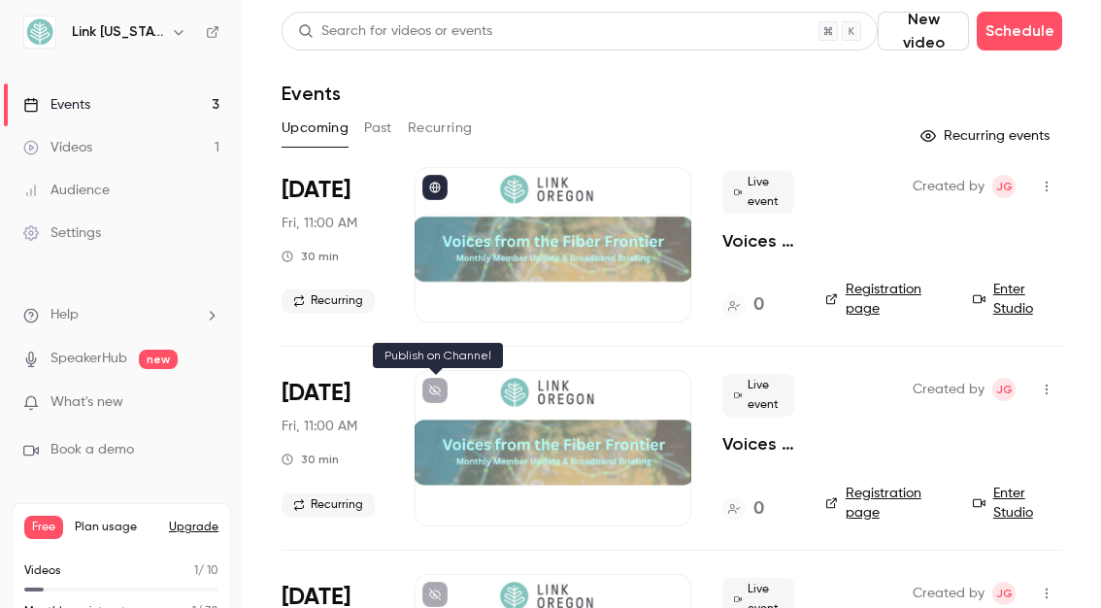
click at [442, 393] on button at bounding box center [434, 390] width 25 height 25
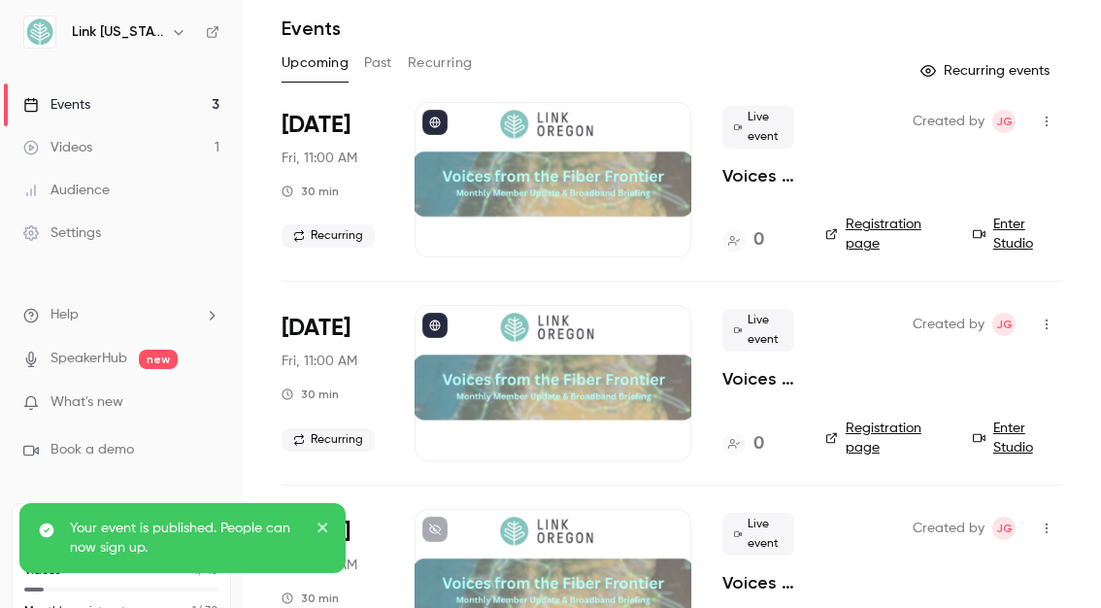
scroll to position [156, 0]
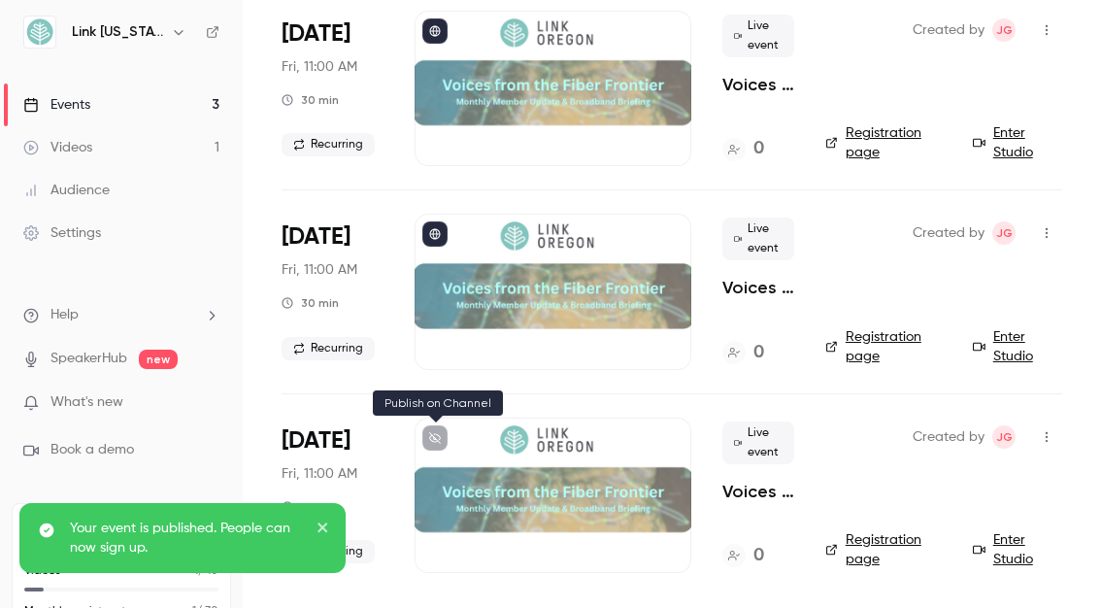
click at [436, 438] on icon at bounding box center [435, 438] width 12 height 12
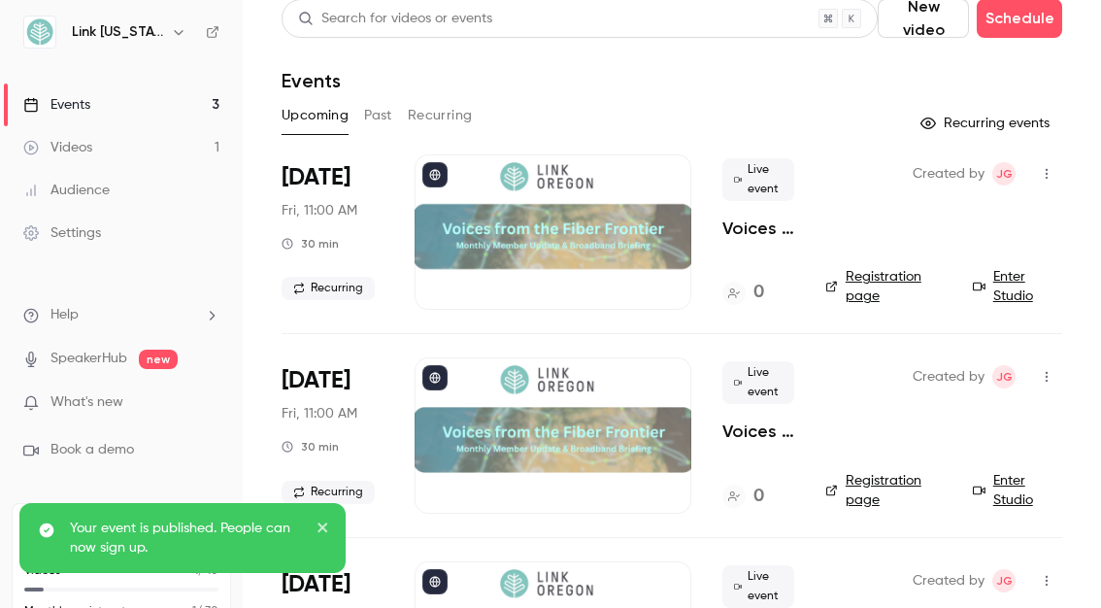
scroll to position [0, 0]
